Goal: Find specific page/section

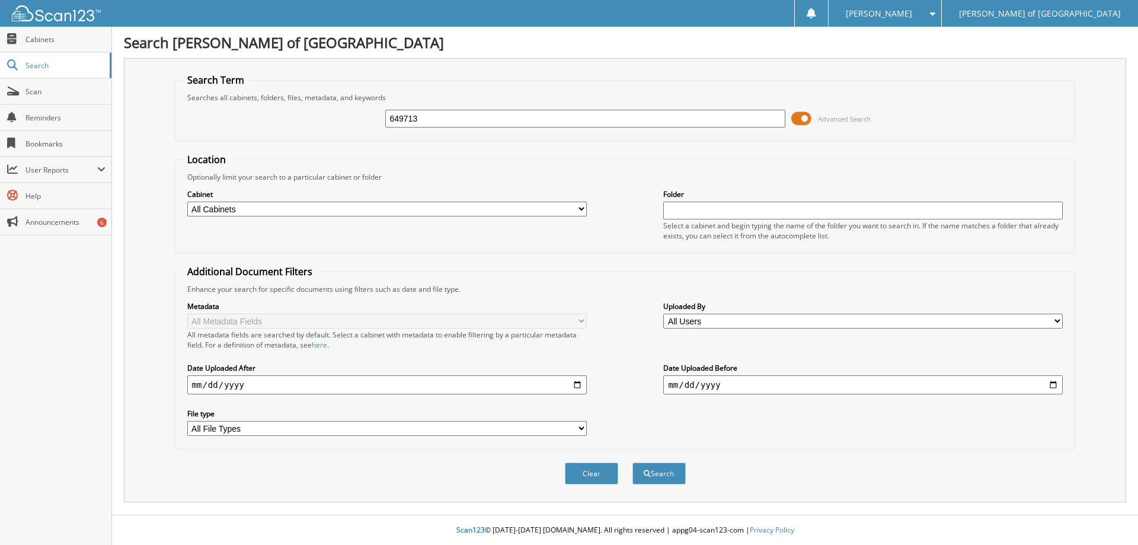
type input "649713"
click at [633, 462] on button "Search" at bounding box center [659, 473] width 53 height 22
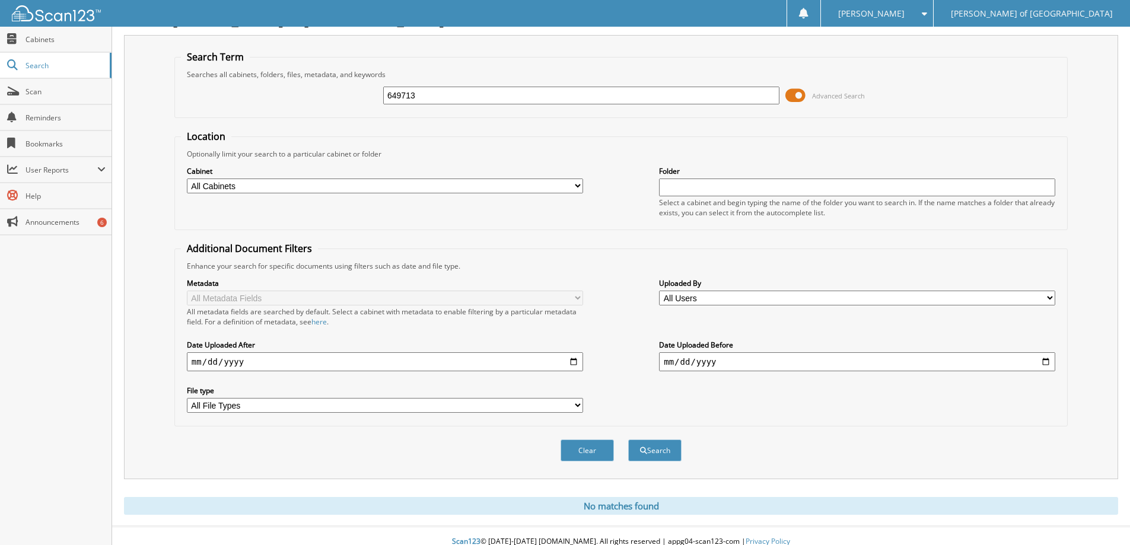
scroll to position [35, 0]
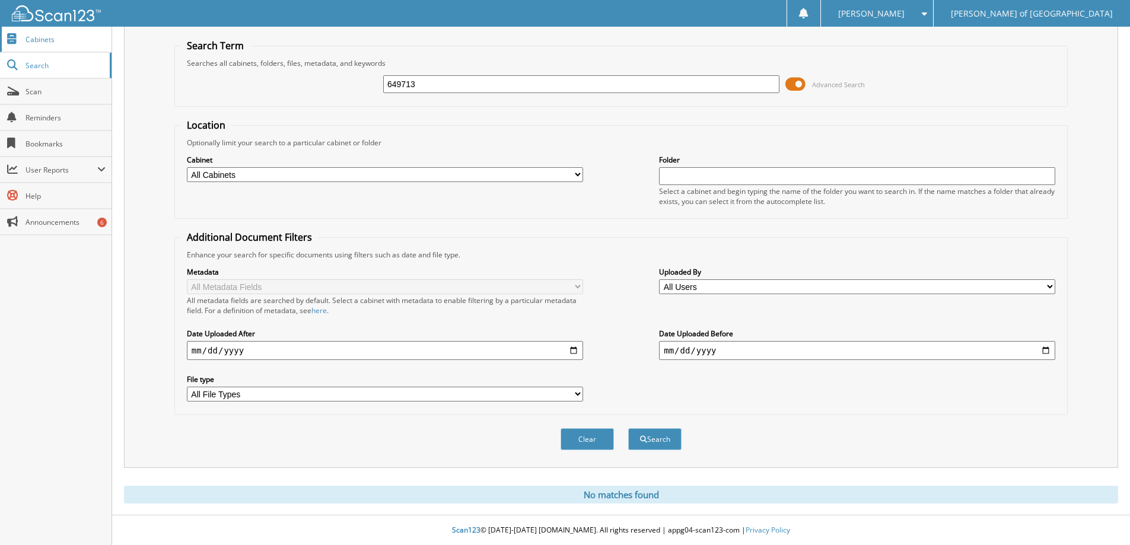
click at [69, 42] on span "Cabinets" at bounding box center [65, 39] width 80 height 10
